Goal: Information Seeking & Learning: Learn about a topic

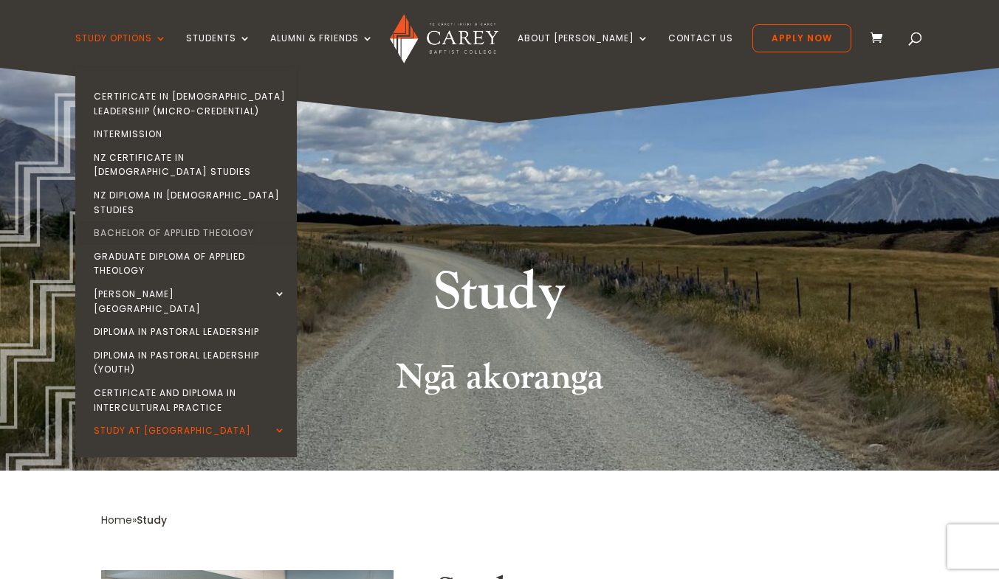
click at [213, 221] on link "Bachelor of Applied Theology" at bounding box center [189, 233] width 221 height 24
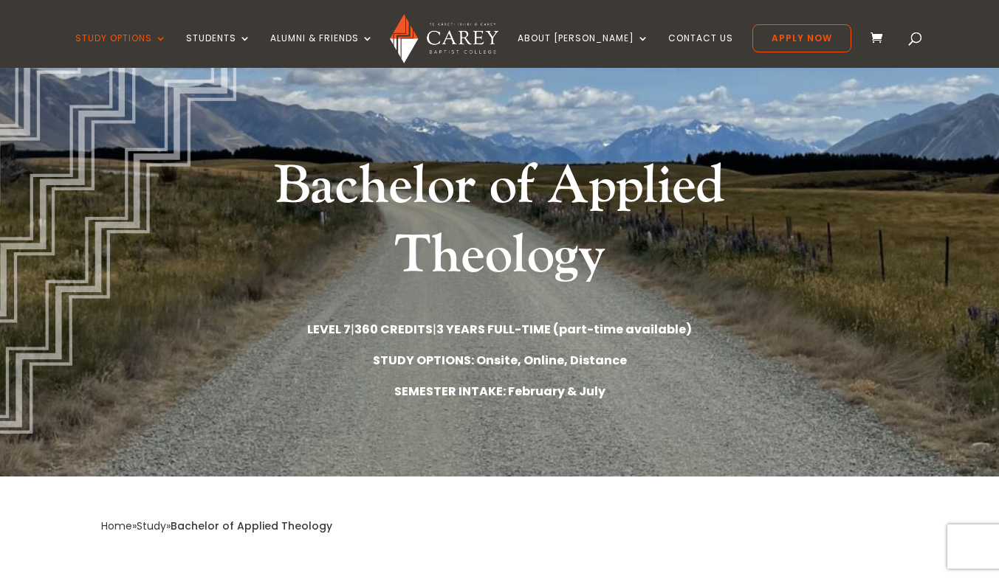
scroll to position [106, 0]
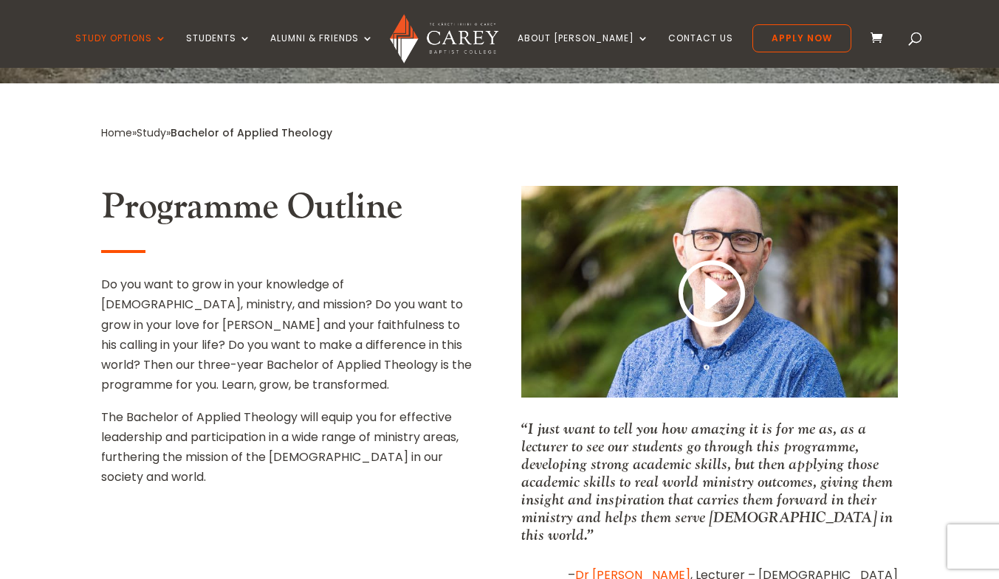
click at [213, 199] on h2 "Programme Outline" at bounding box center [289, 211] width 376 height 50
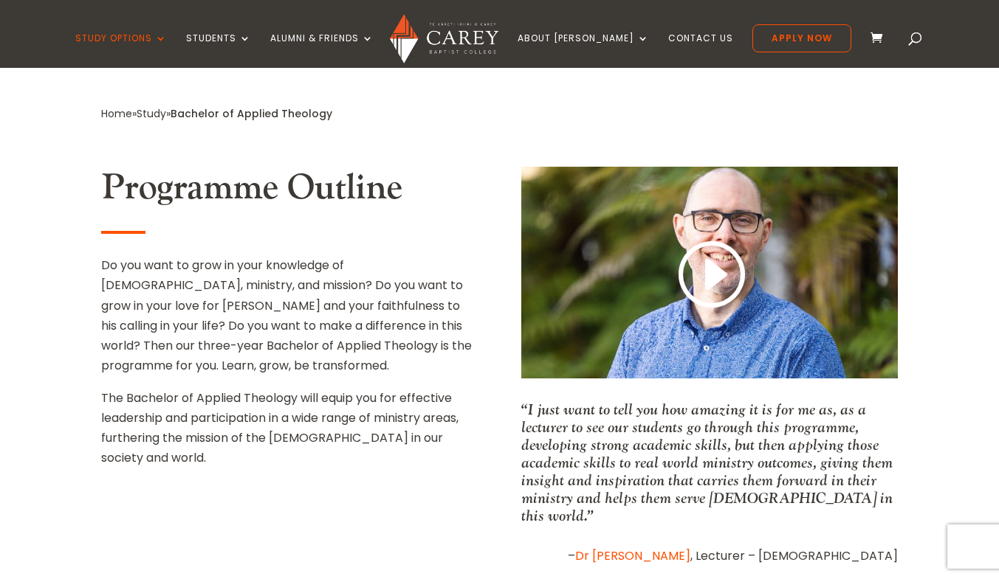
scroll to position [520, 0]
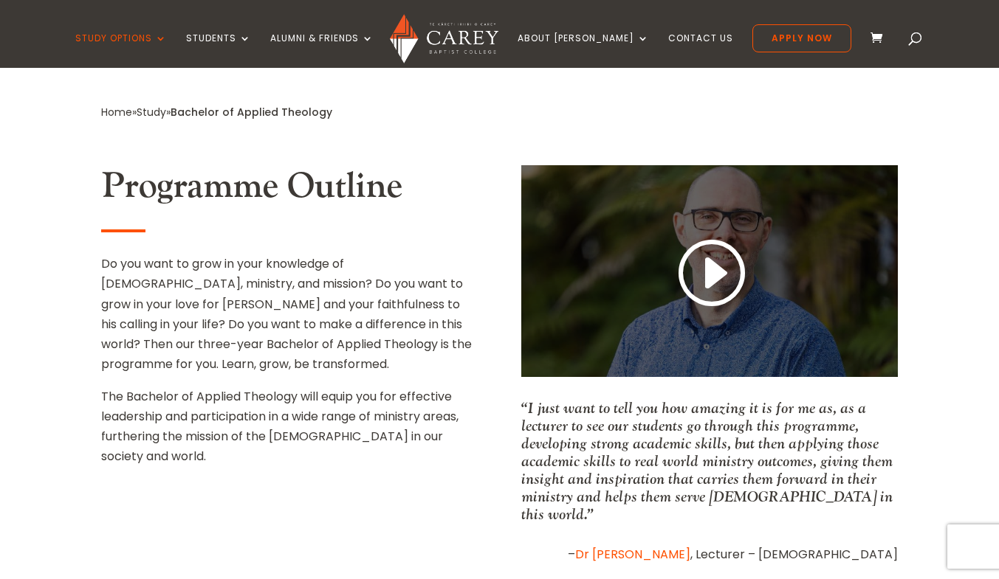
click at [713, 276] on link at bounding box center [709, 273] width 71 height 77
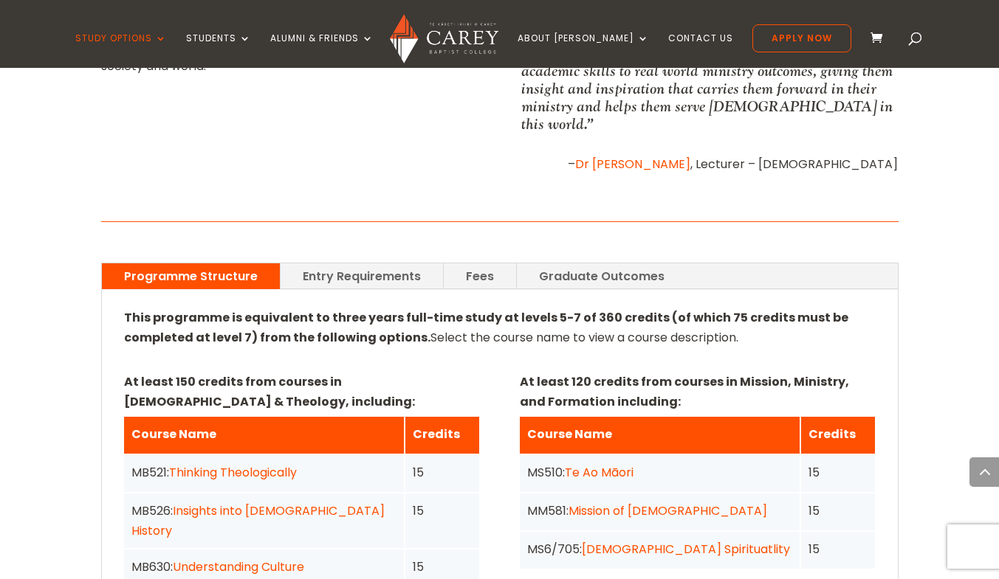
scroll to position [909, 0]
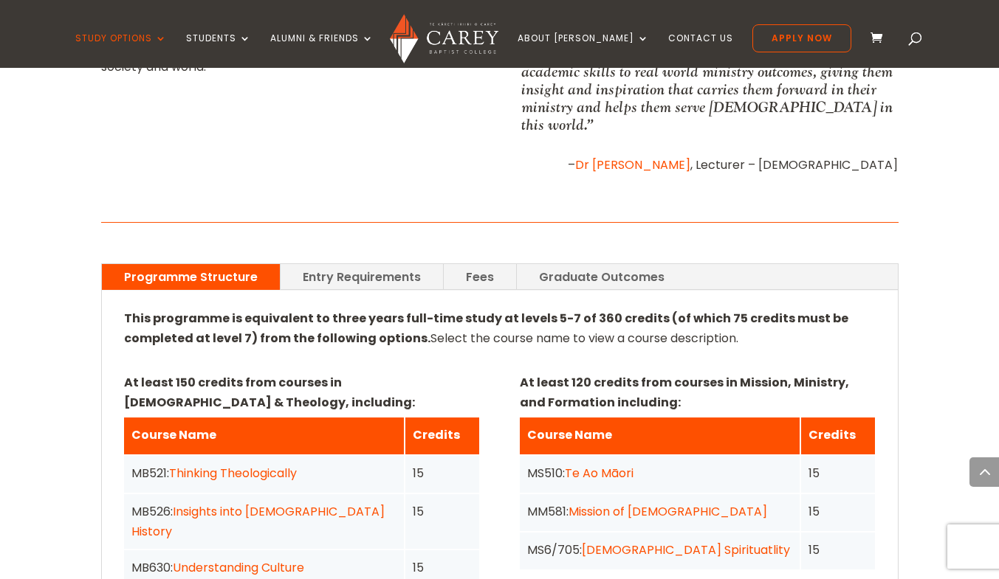
click at [377, 269] on link "Entry Requirements" at bounding box center [361, 277] width 162 height 26
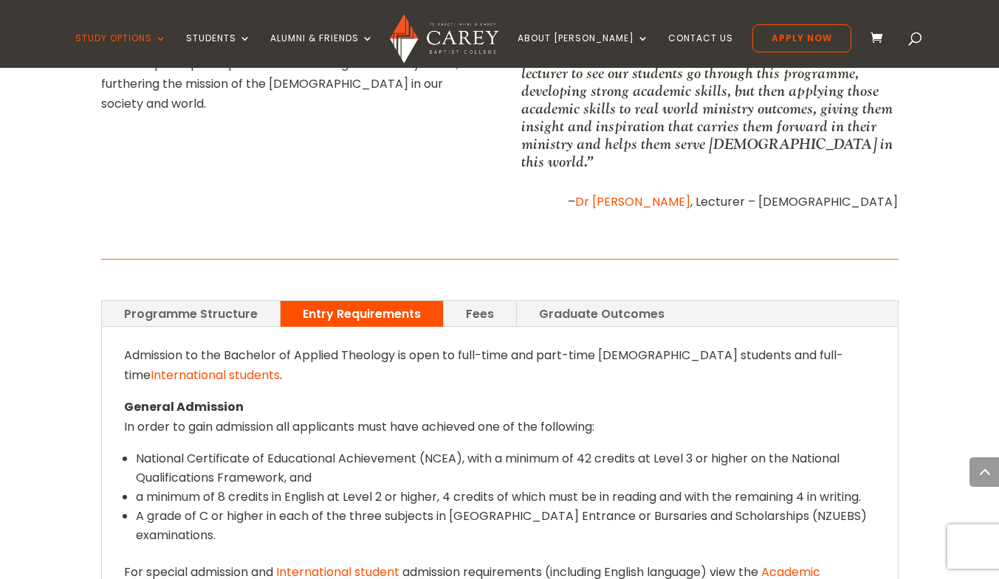
scroll to position [858, 0]
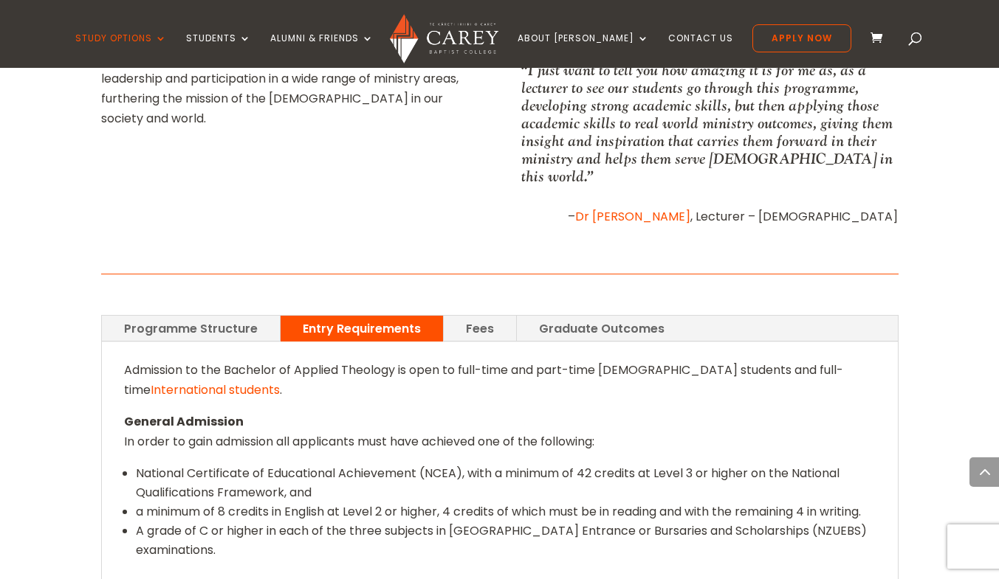
click at [491, 316] on link "Fees" at bounding box center [480, 329] width 72 height 26
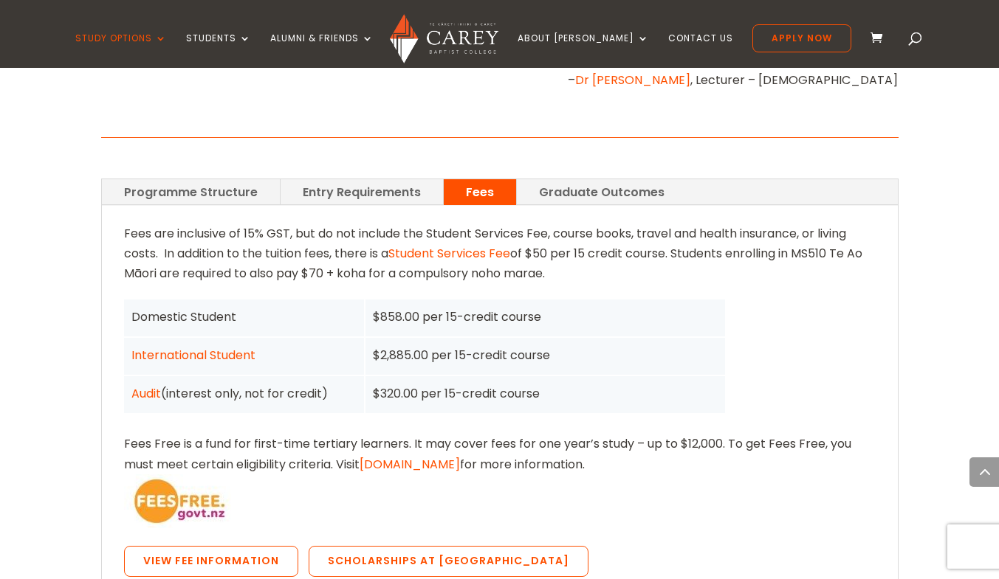
scroll to position [995, 0]
click at [560, 179] on link "Graduate Outcomes" at bounding box center [602, 192] width 170 height 26
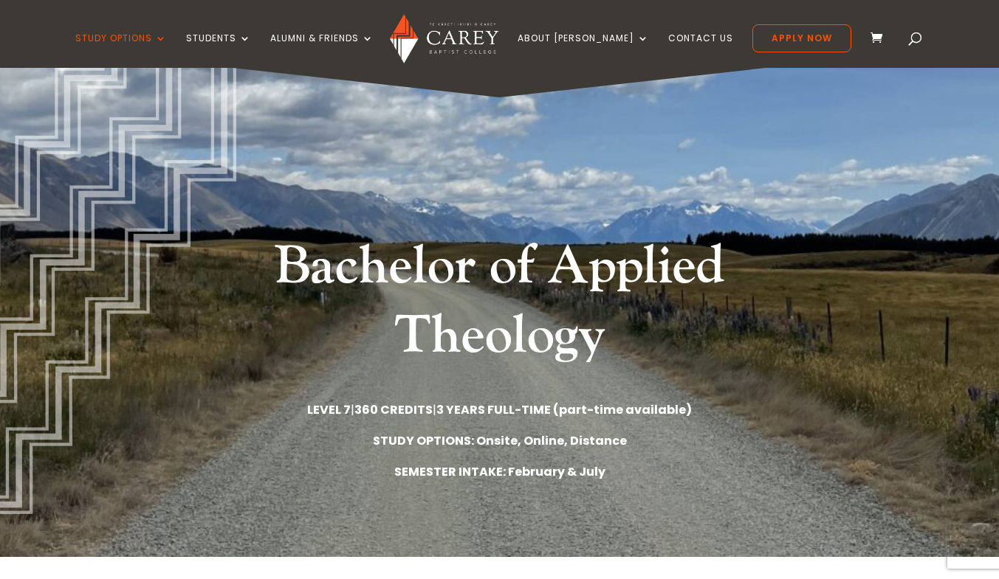
scroll to position [0, 0]
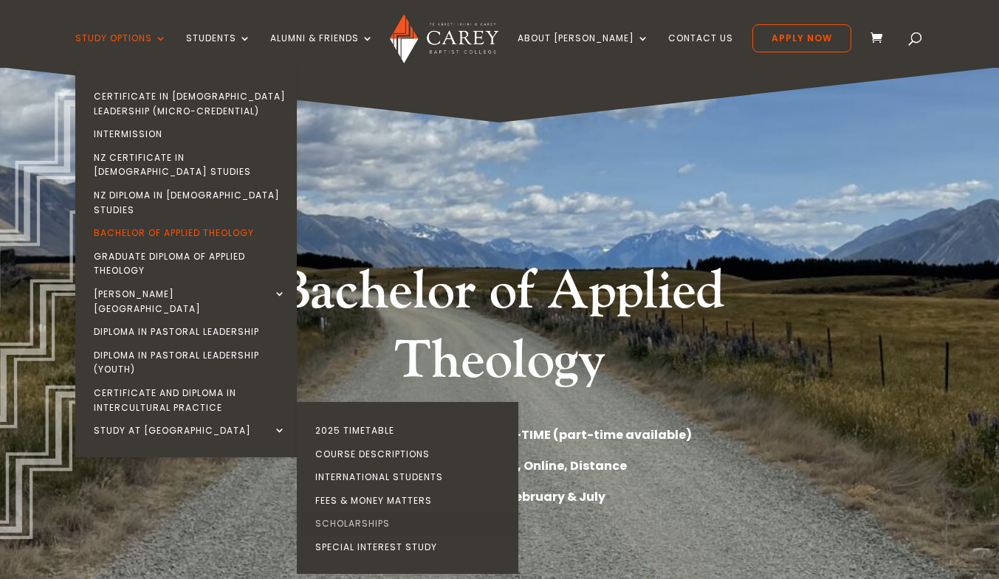
click at [365, 512] on link "Scholarships" at bounding box center [410, 524] width 221 height 24
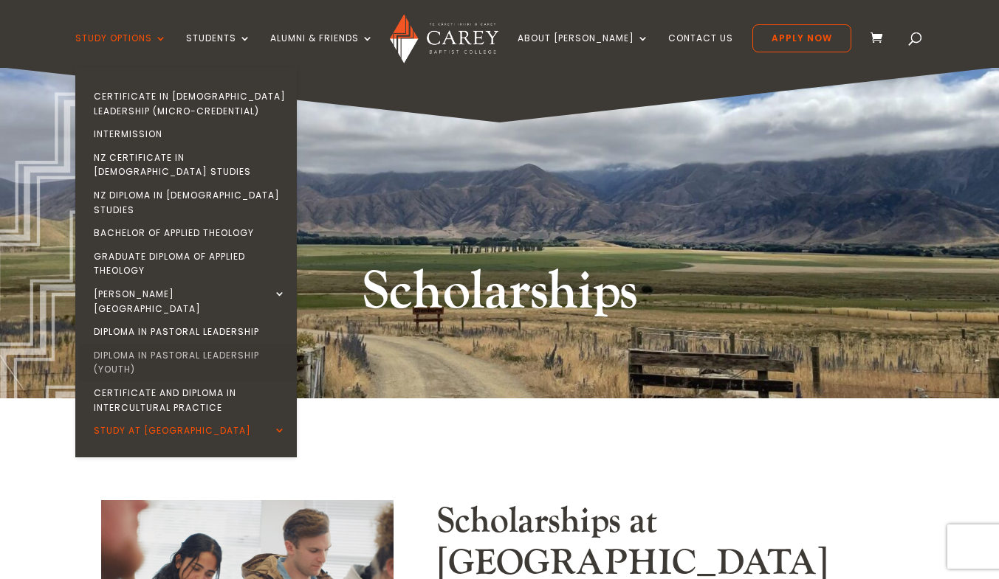
click at [152, 344] on link "Diploma in Pastoral Leadership (Youth)" at bounding box center [189, 363] width 221 height 38
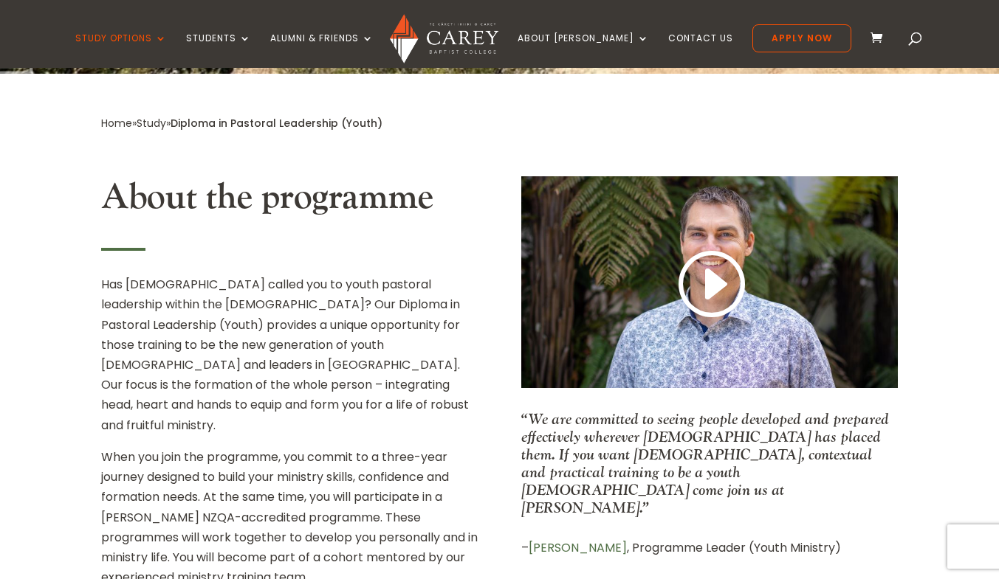
scroll to position [475, 0]
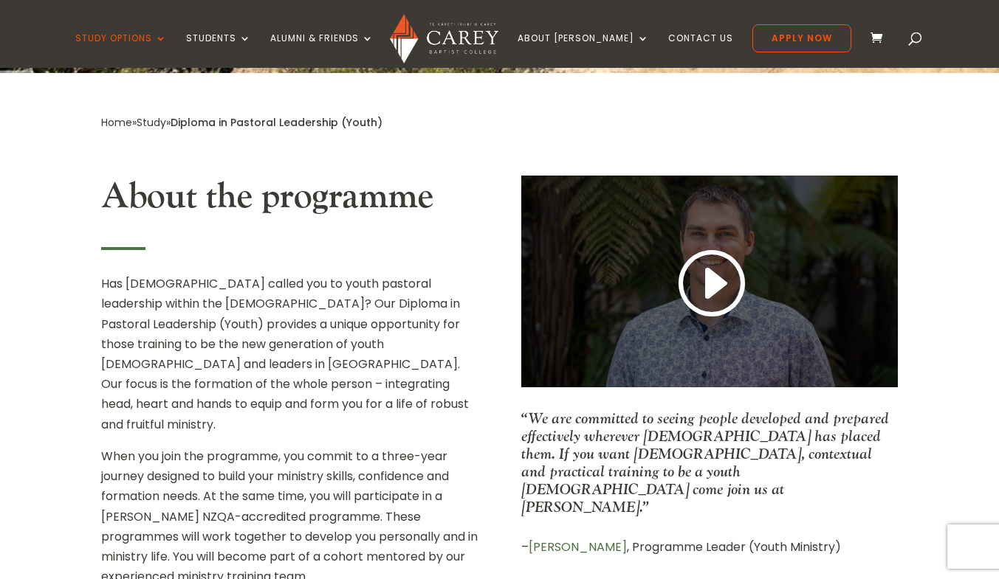
click at [717, 282] on link at bounding box center [709, 284] width 71 height 77
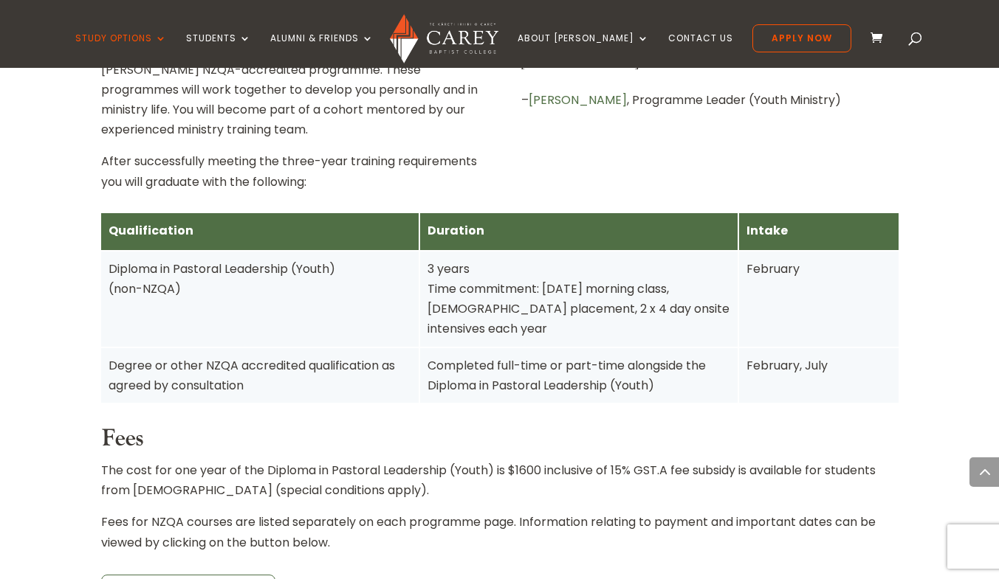
scroll to position [924, 0]
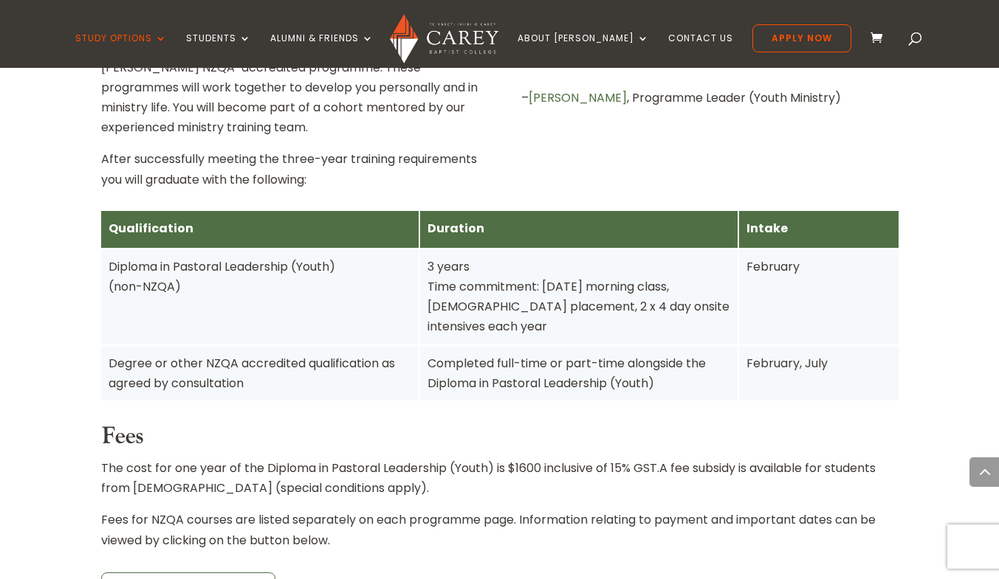
click at [382, 191] on div "Qualification Duration Intake Diploma in Pastoral Leadership (Youth) (non-NZQA)…" at bounding box center [499, 416] width 797 height 451
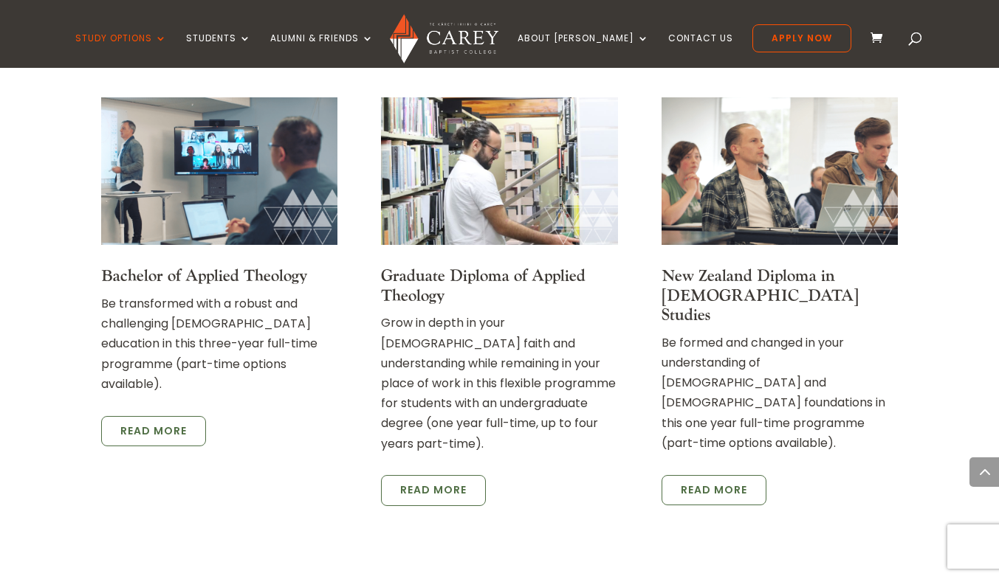
scroll to position [2489, 0]
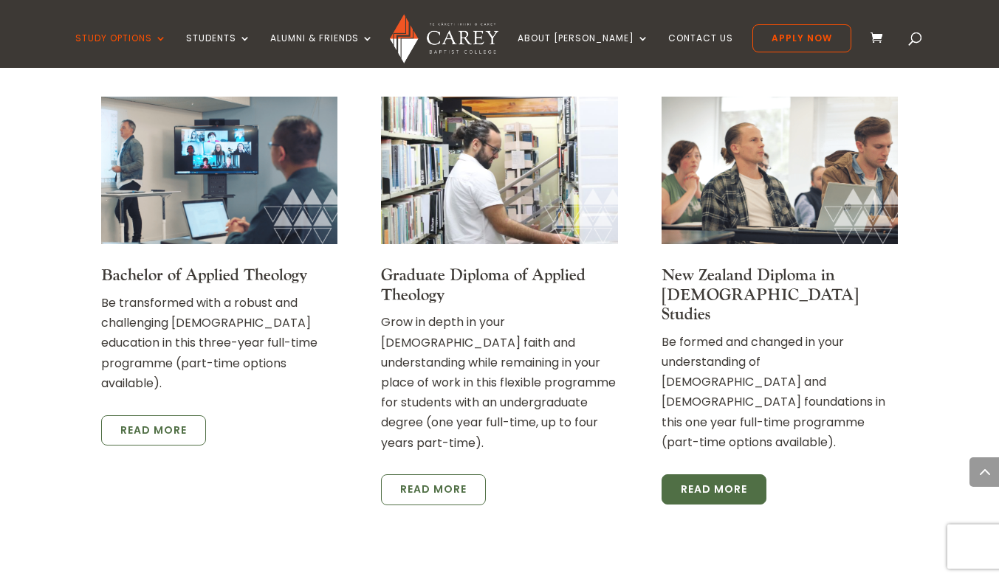
click at [698, 475] on link "Read More" at bounding box center [713, 490] width 105 height 31
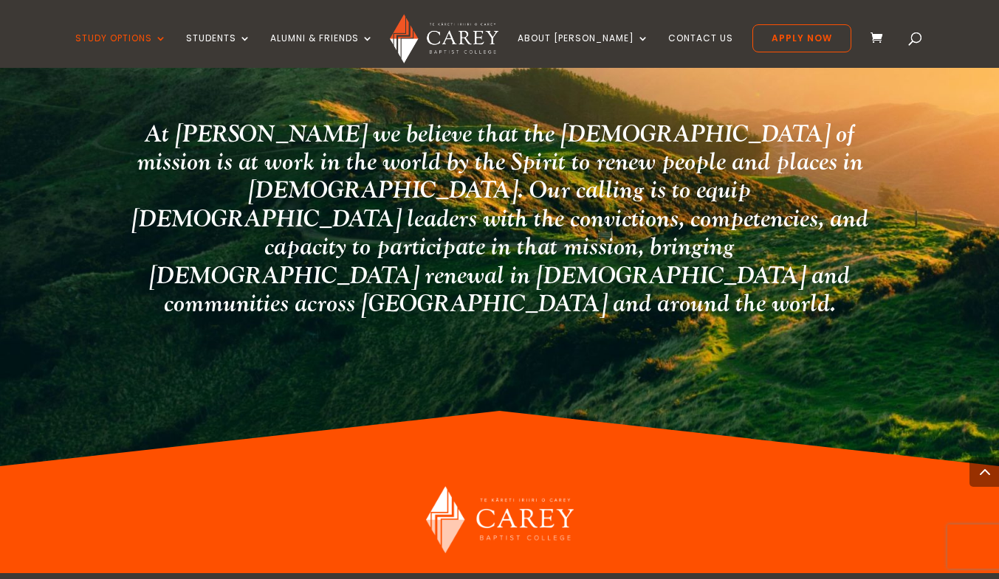
scroll to position [2837, 0]
